Goal: Information Seeking & Learning: Learn about a topic

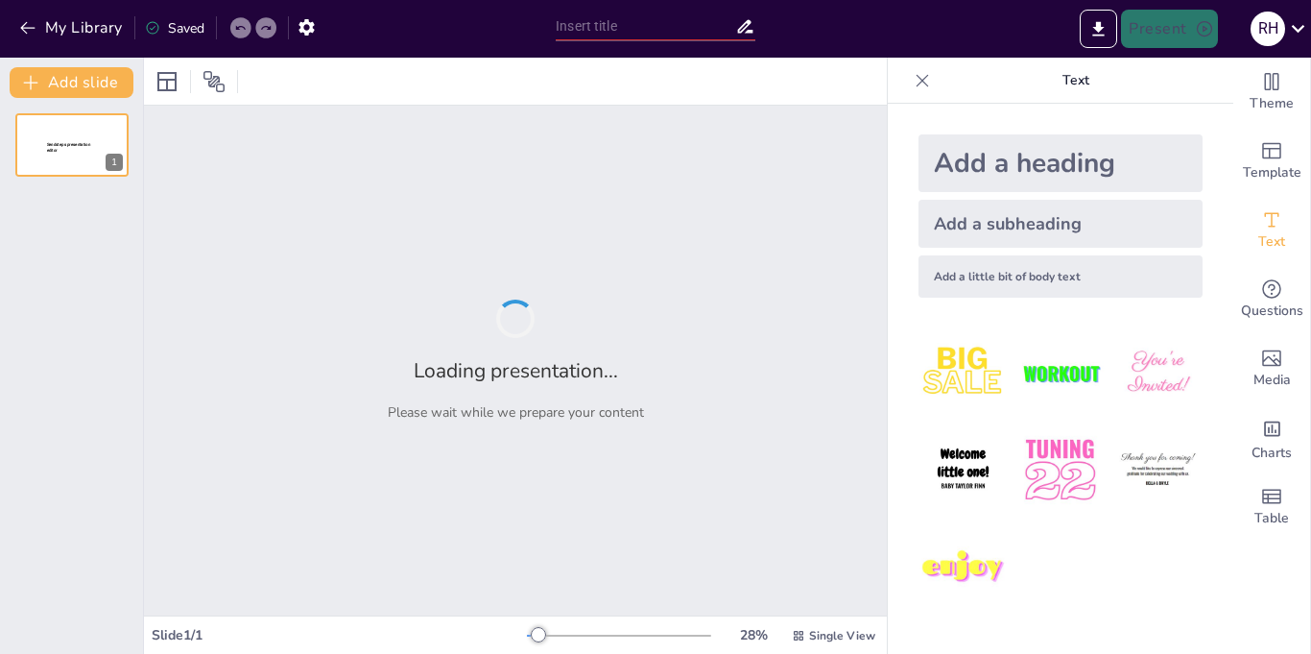
type input "Portal Ganadero CAÑADA: Navegación y Acceso a Servicios"
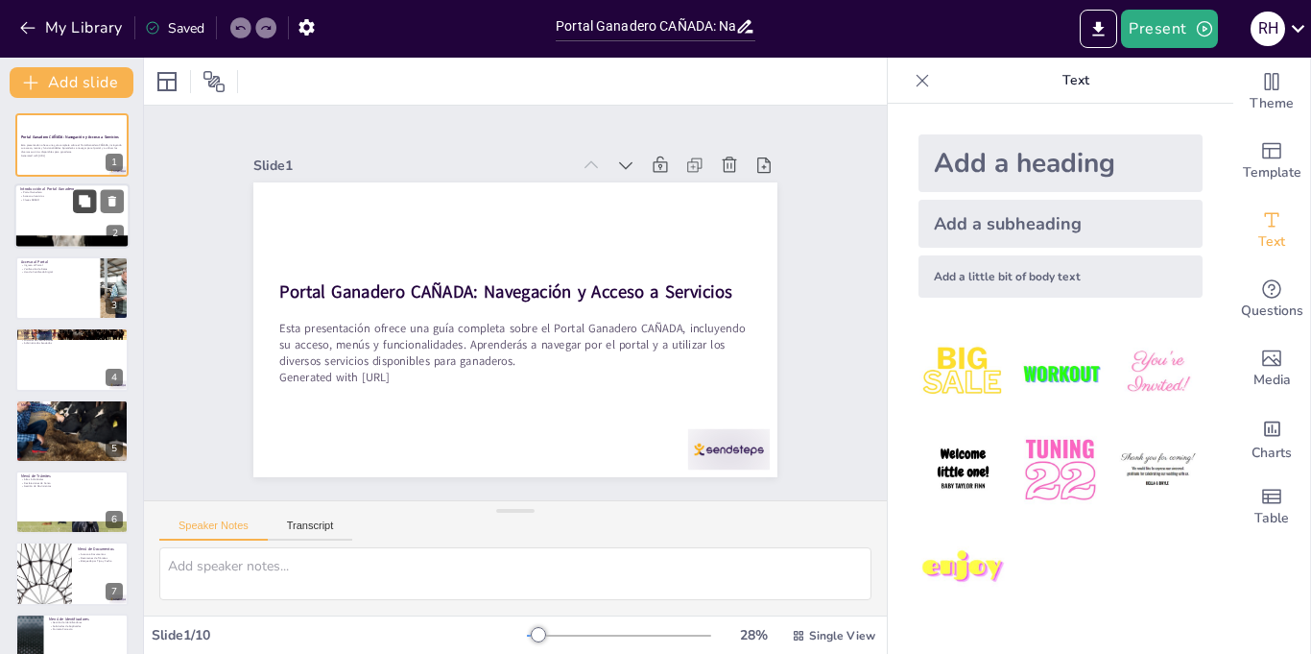
click at [78, 206] on icon at bounding box center [84, 201] width 13 height 13
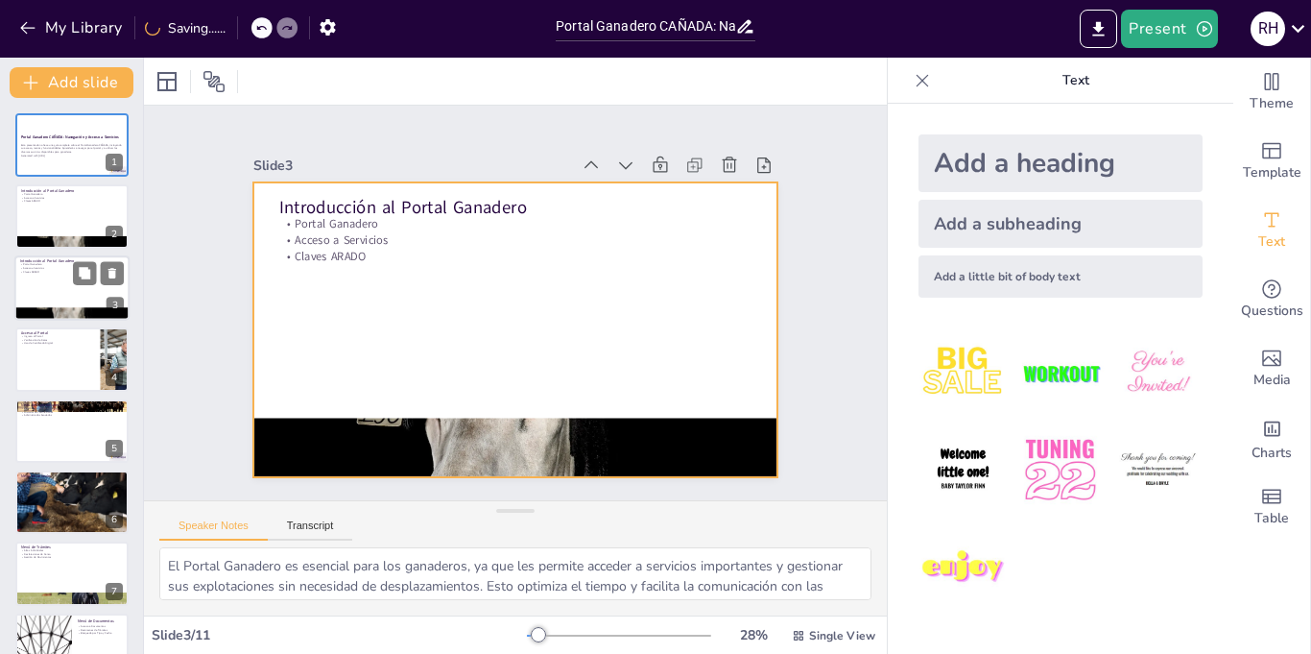
click at [62, 280] on div at bounding box center [71, 287] width 115 height 65
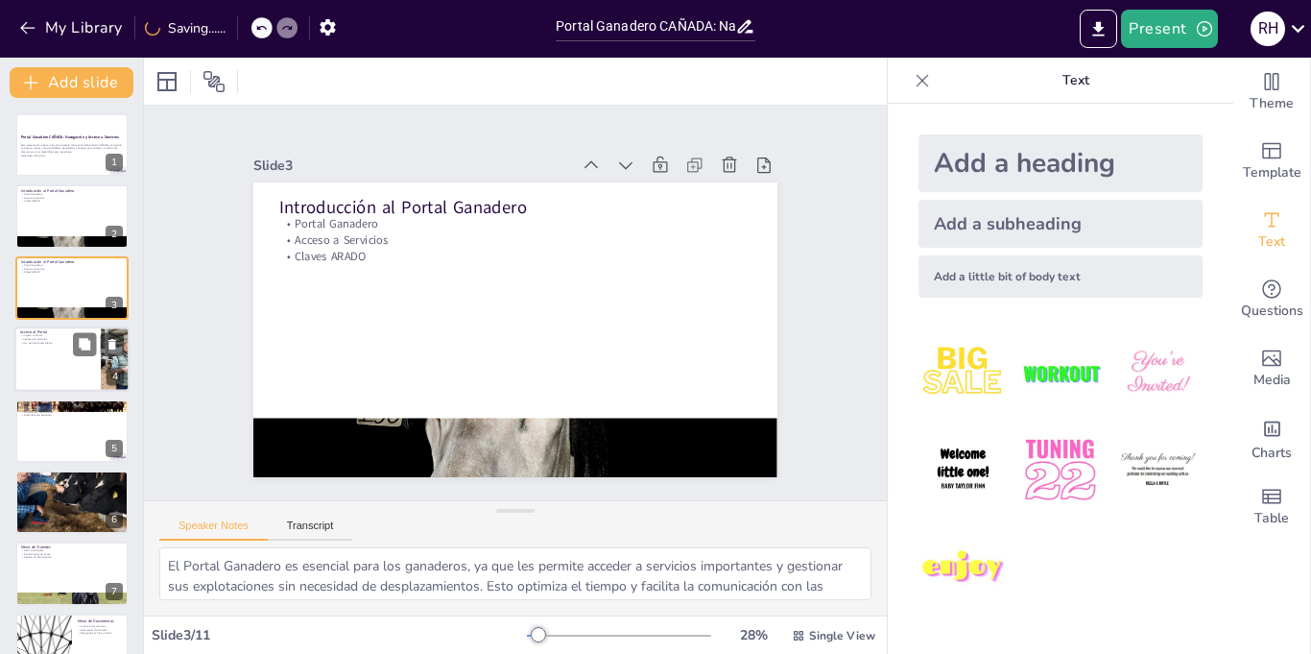
click at [75, 362] on div at bounding box center [71, 358] width 115 height 65
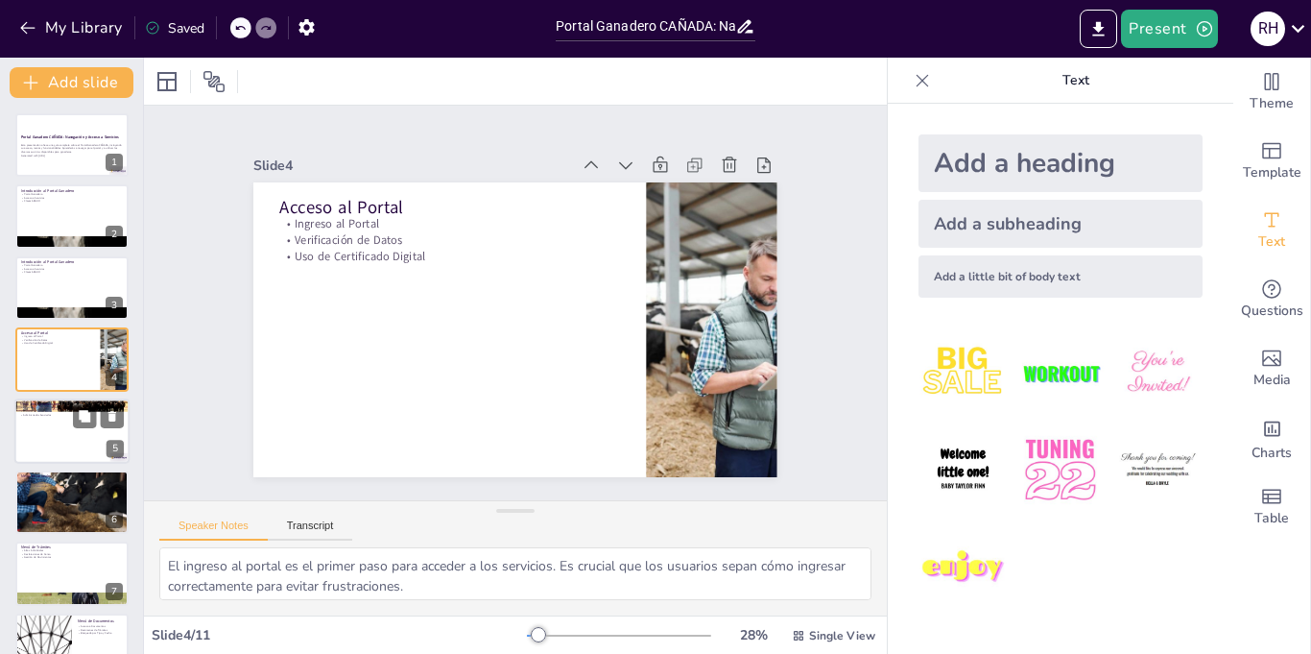
click at [52, 429] on div at bounding box center [71, 430] width 115 height 65
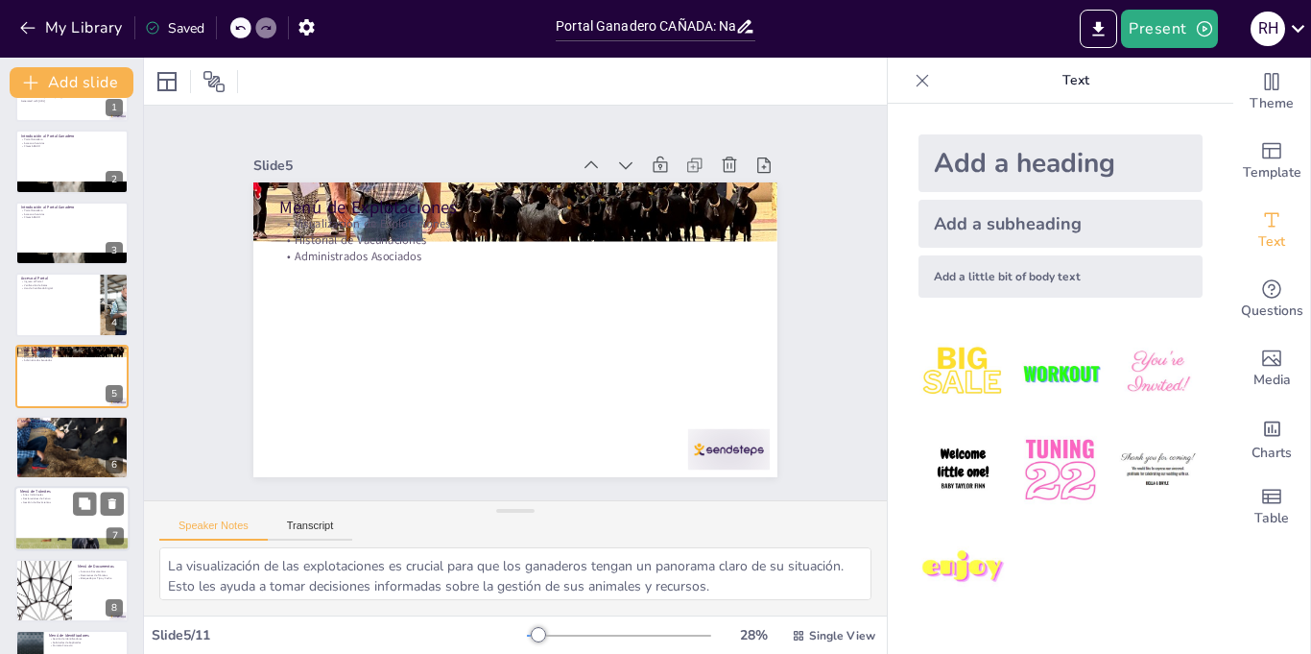
click at [53, 504] on div at bounding box center [71, 519] width 115 height 65
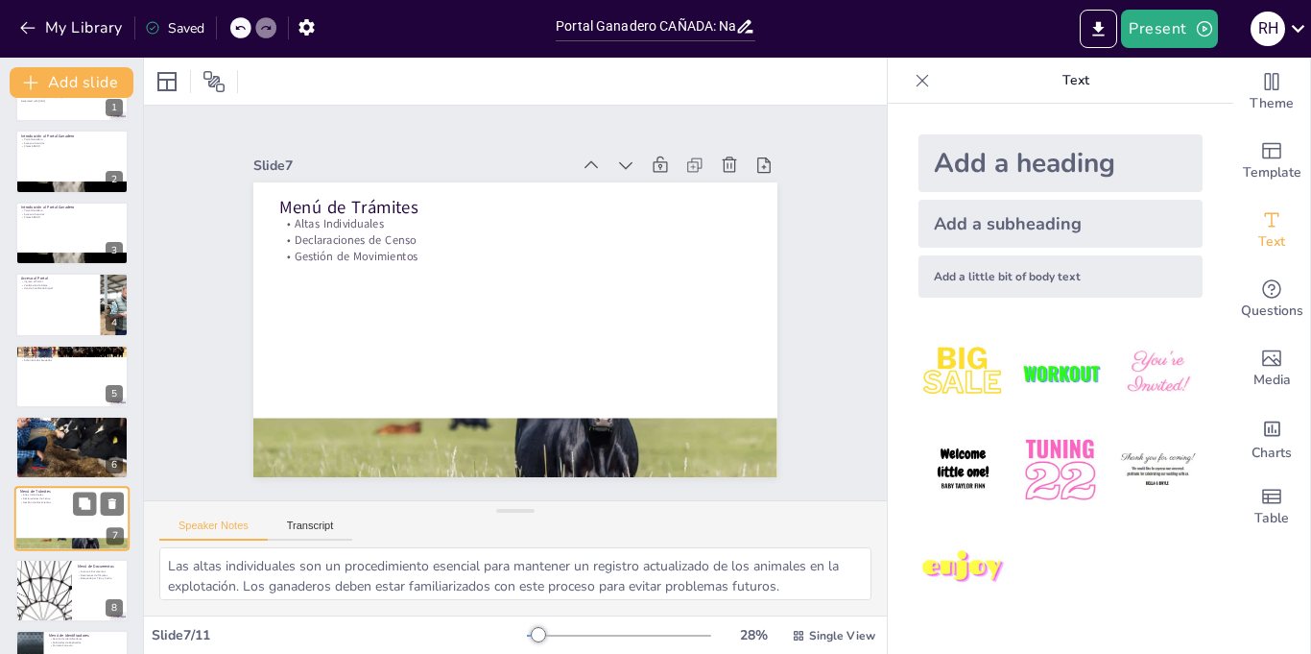
scroll to position [198, 0]
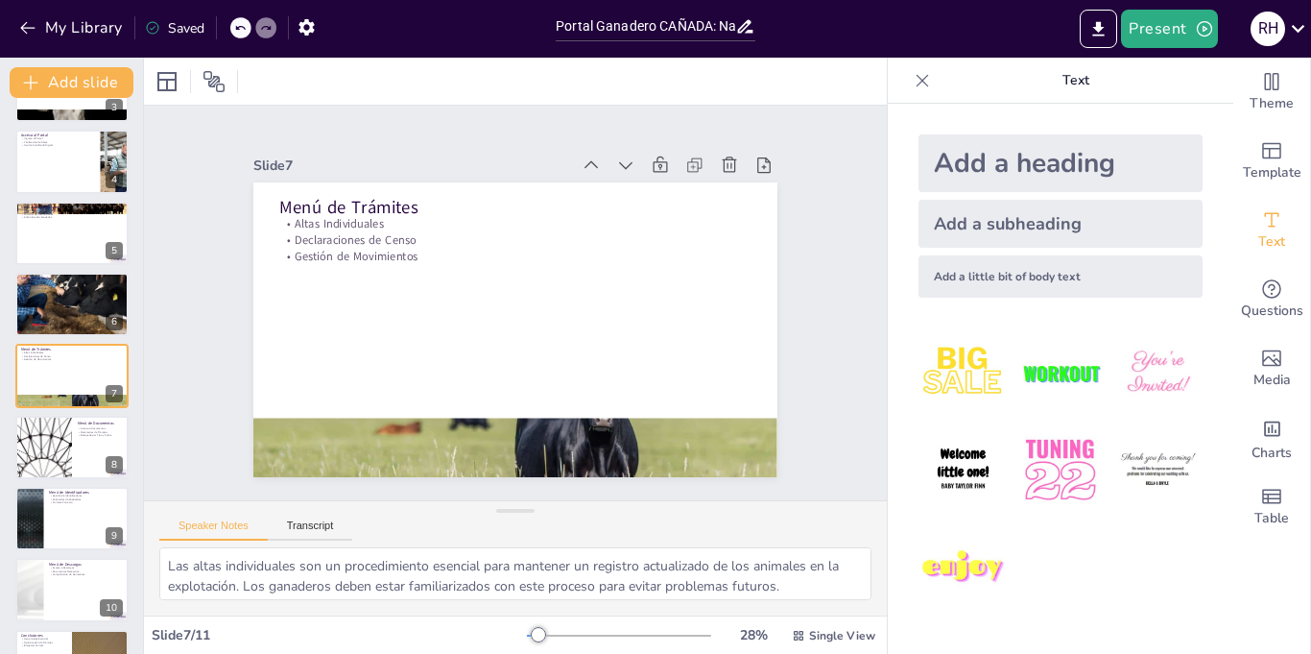
click at [60, 573] on p "Cumplimiento de Normativas" at bounding box center [86, 574] width 74 height 4
type textarea "El acceso a descargas es esencial para que los ganaderos obtengan la documentac…"
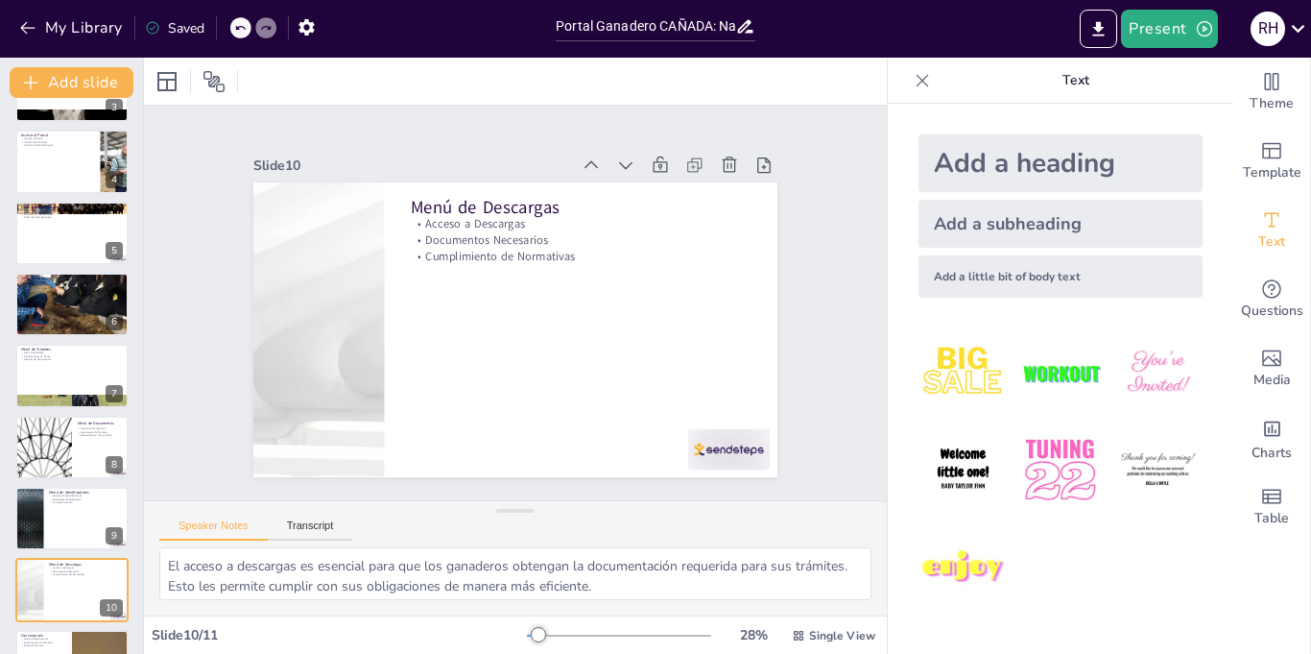
scroll to position [252, 0]
